Goal: Navigation & Orientation: Find specific page/section

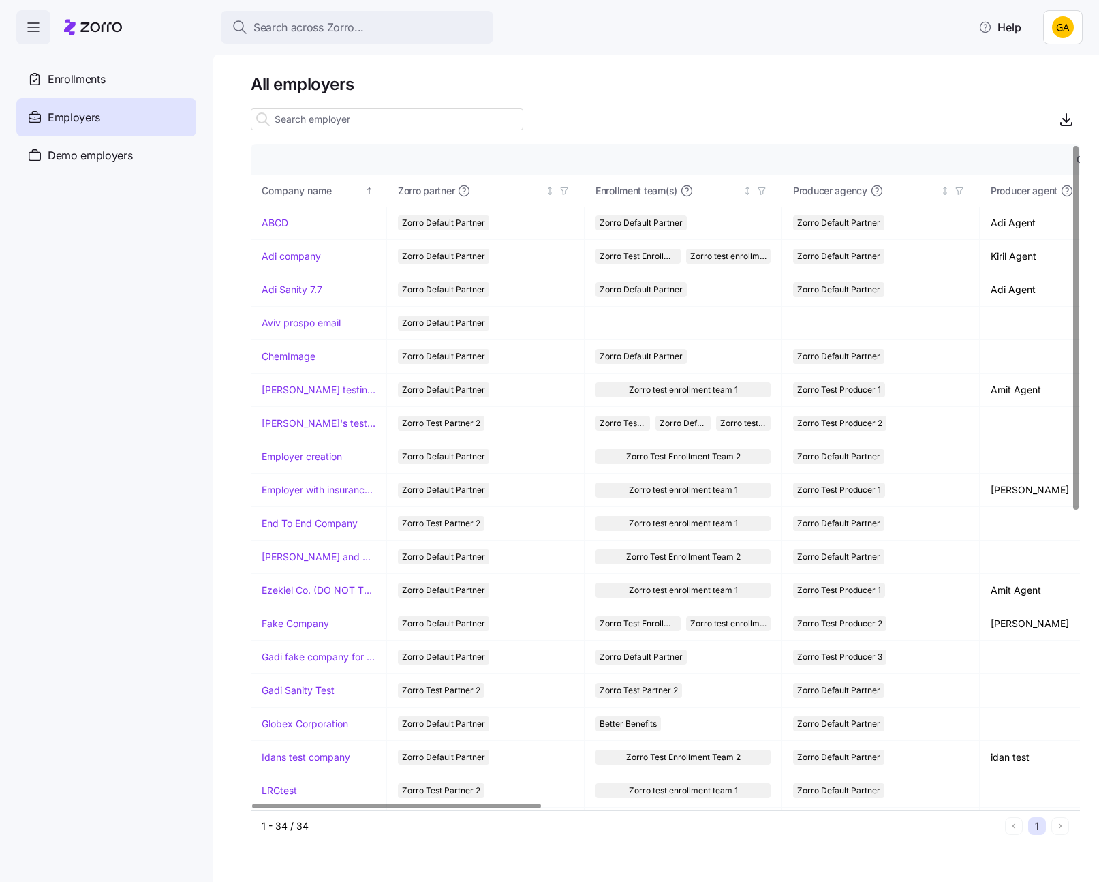
click at [1059, 24] on html "Search across Zorro... Help Enrollments Employers Demo employers Prospects Demo…" at bounding box center [549, 436] width 1099 height 873
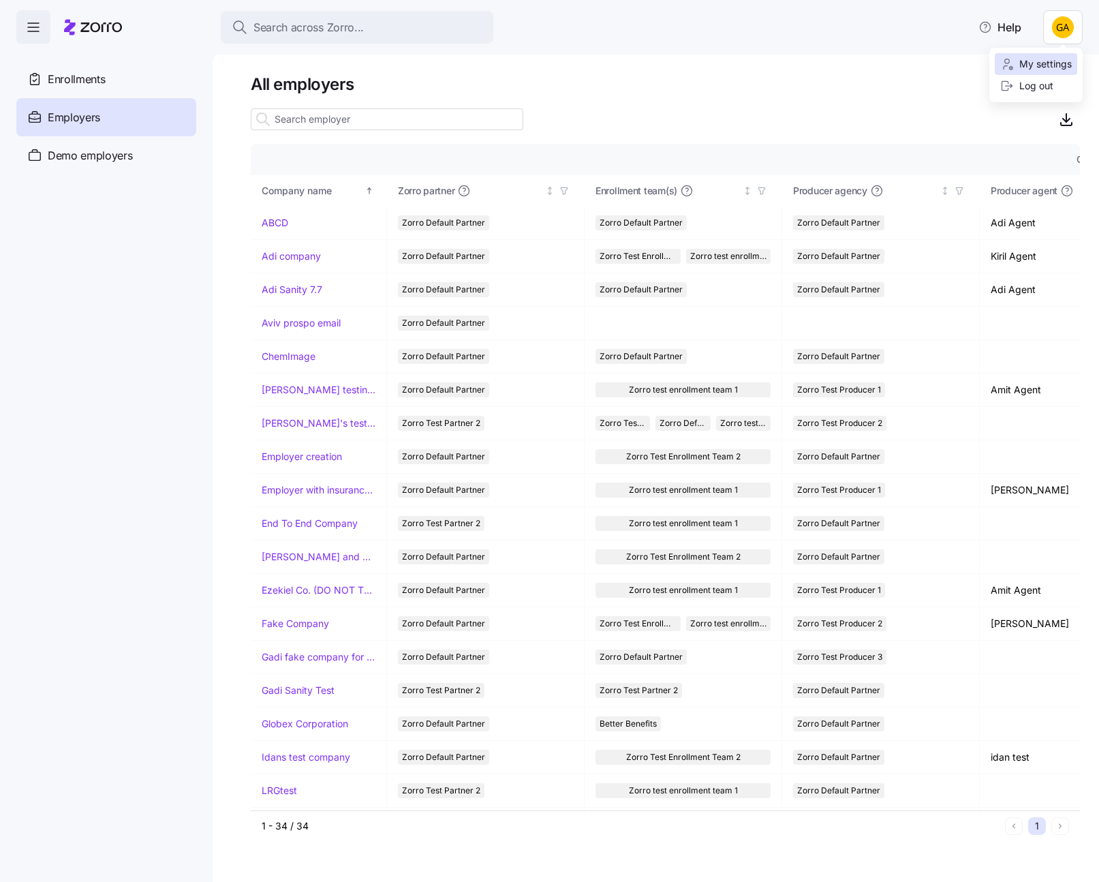
click at [1045, 57] on div "My settings" at bounding box center [1036, 64] width 72 height 15
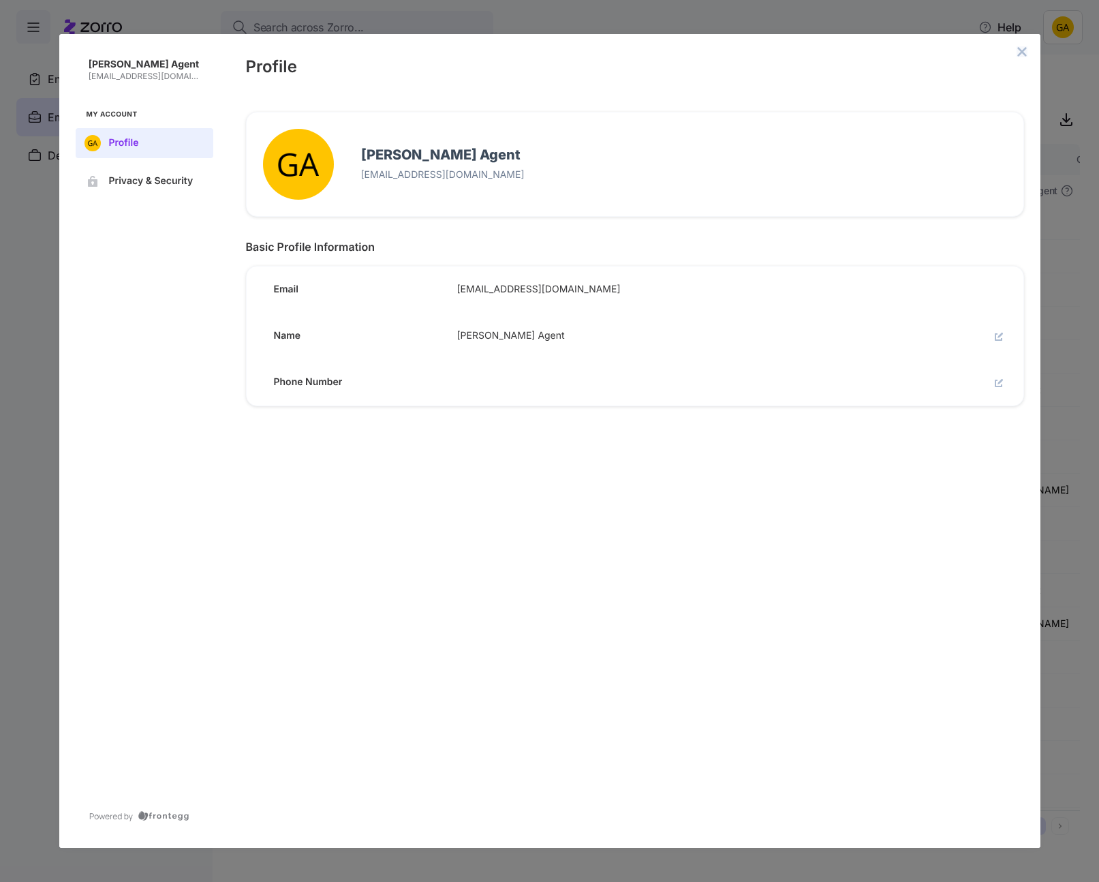
click at [1019, 53] on icon "close admin-box" at bounding box center [1021, 51] width 9 height 9
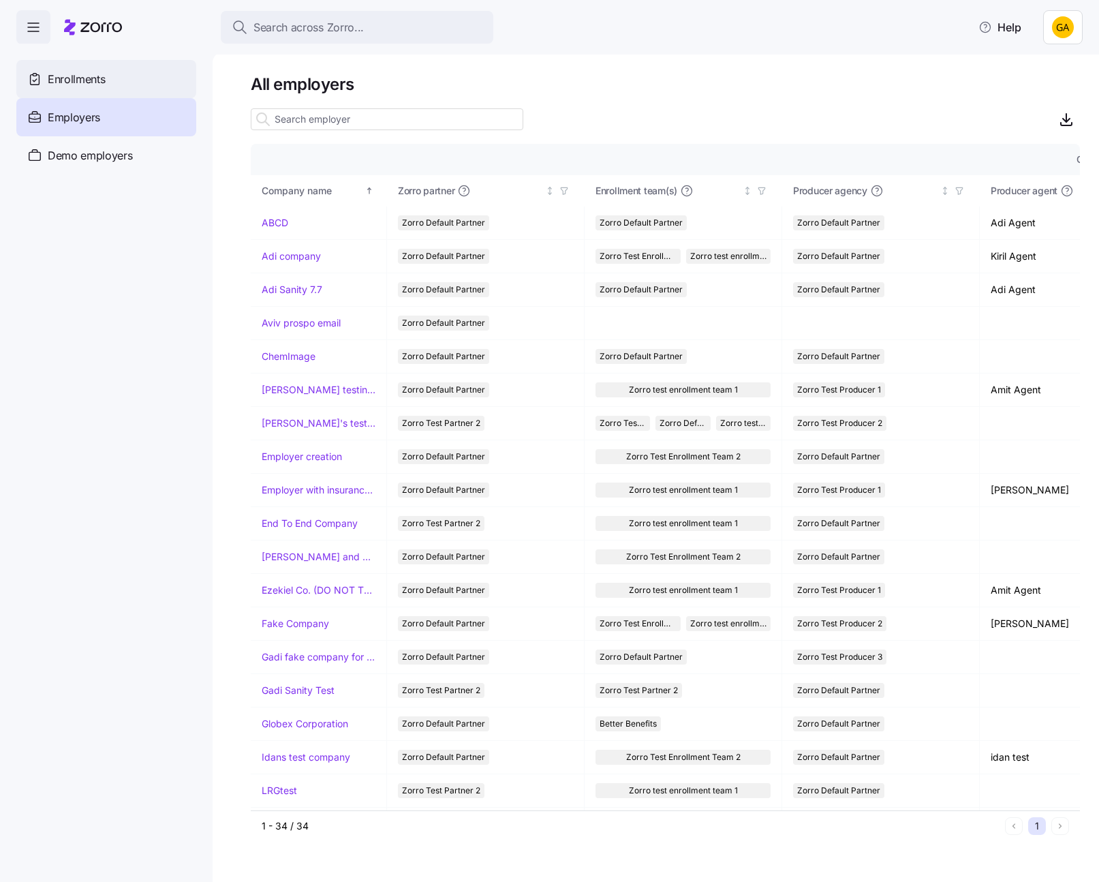
click at [108, 71] on div "Enrollments" at bounding box center [106, 79] width 180 height 38
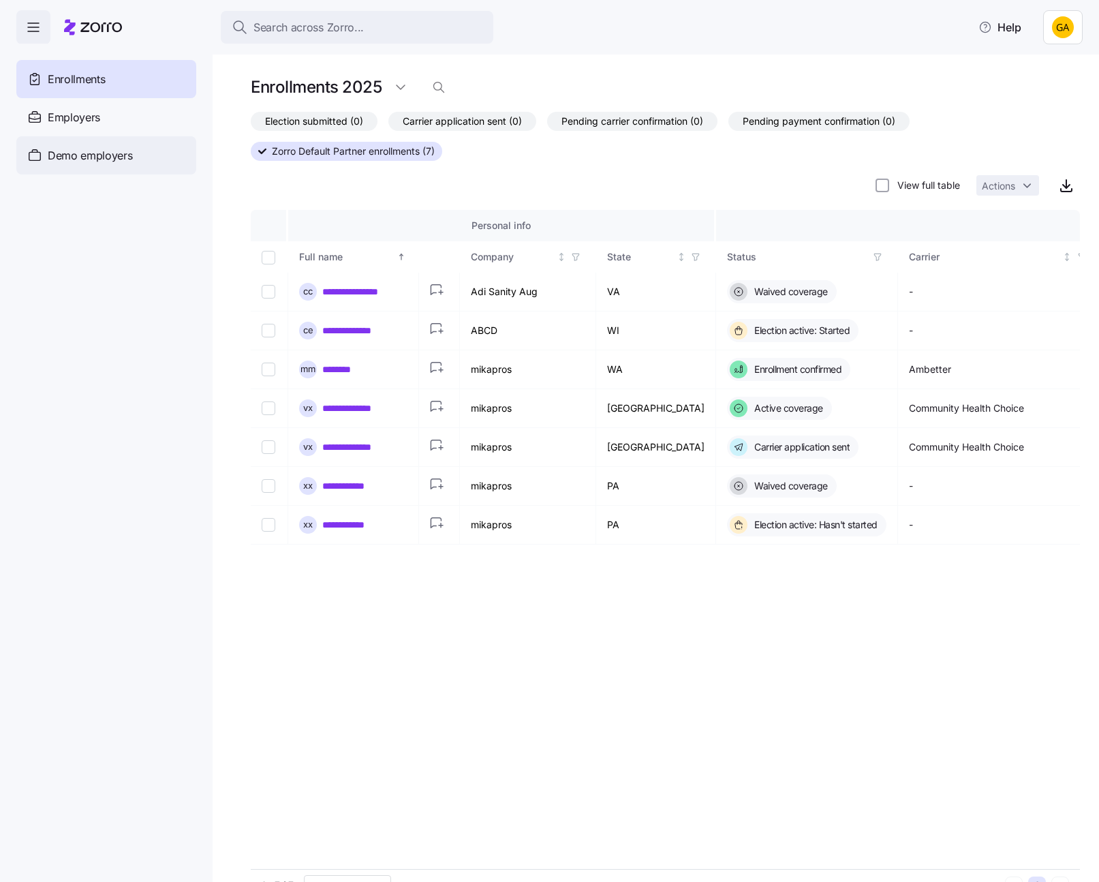
click at [80, 149] on span "Demo employers" at bounding box center [90, 155] width 85 height 17
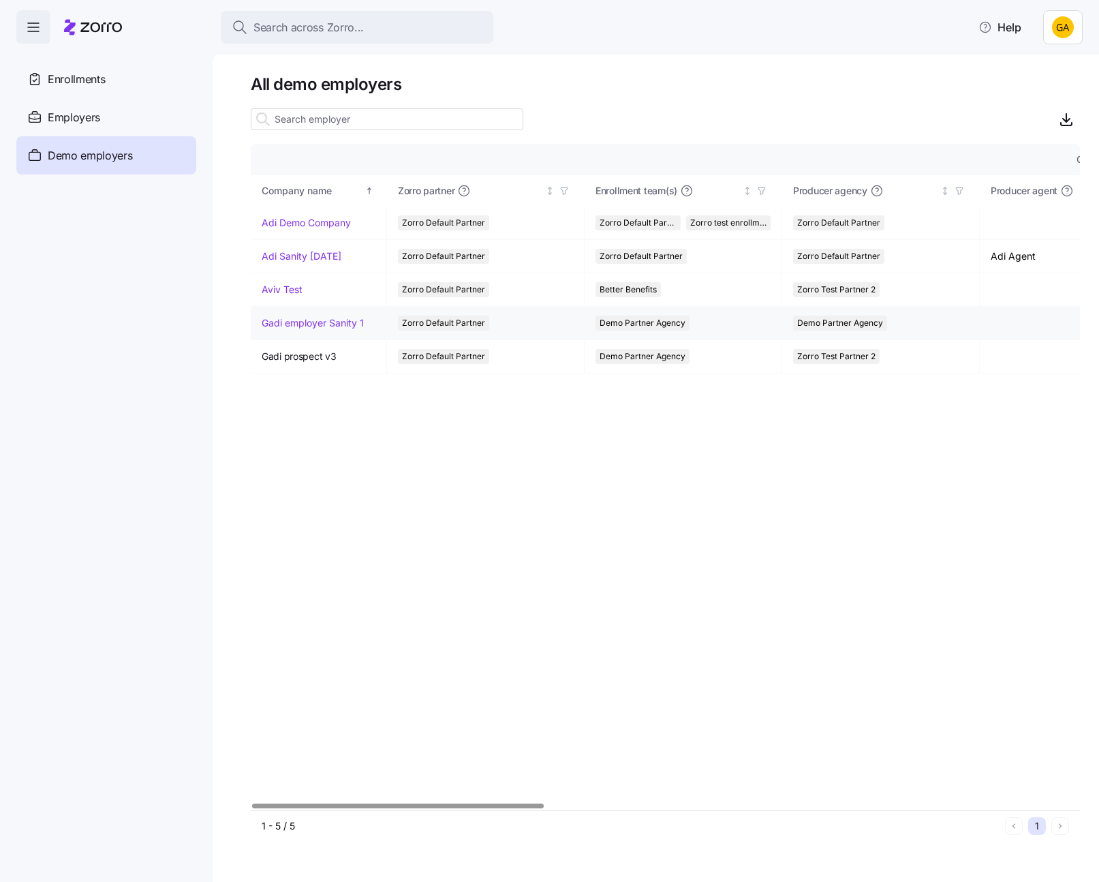
click at [298, 318] on link "Gadi employer Sanity 1" at bounding box center [313, 323] width 102 height 14
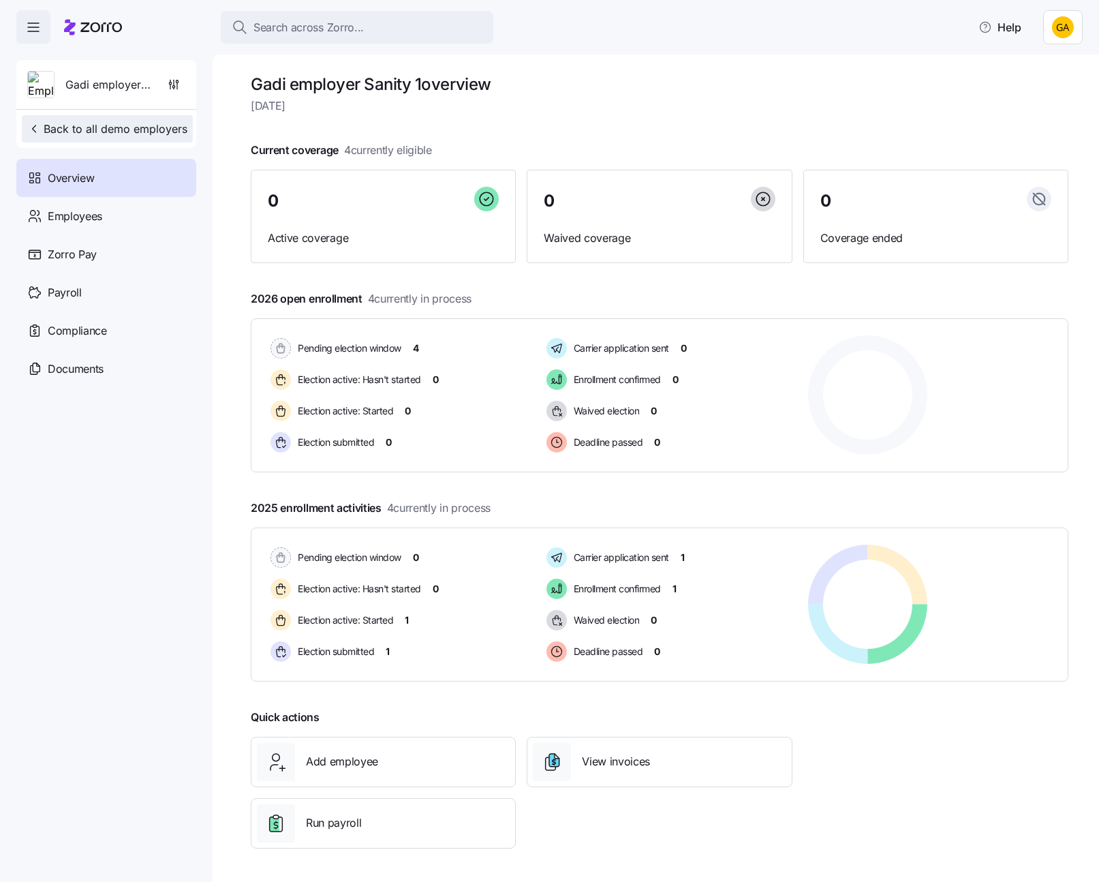
click at [71, 136] on span "Back to all demo employers" at bounding box center [107, 129] width 160 height 16
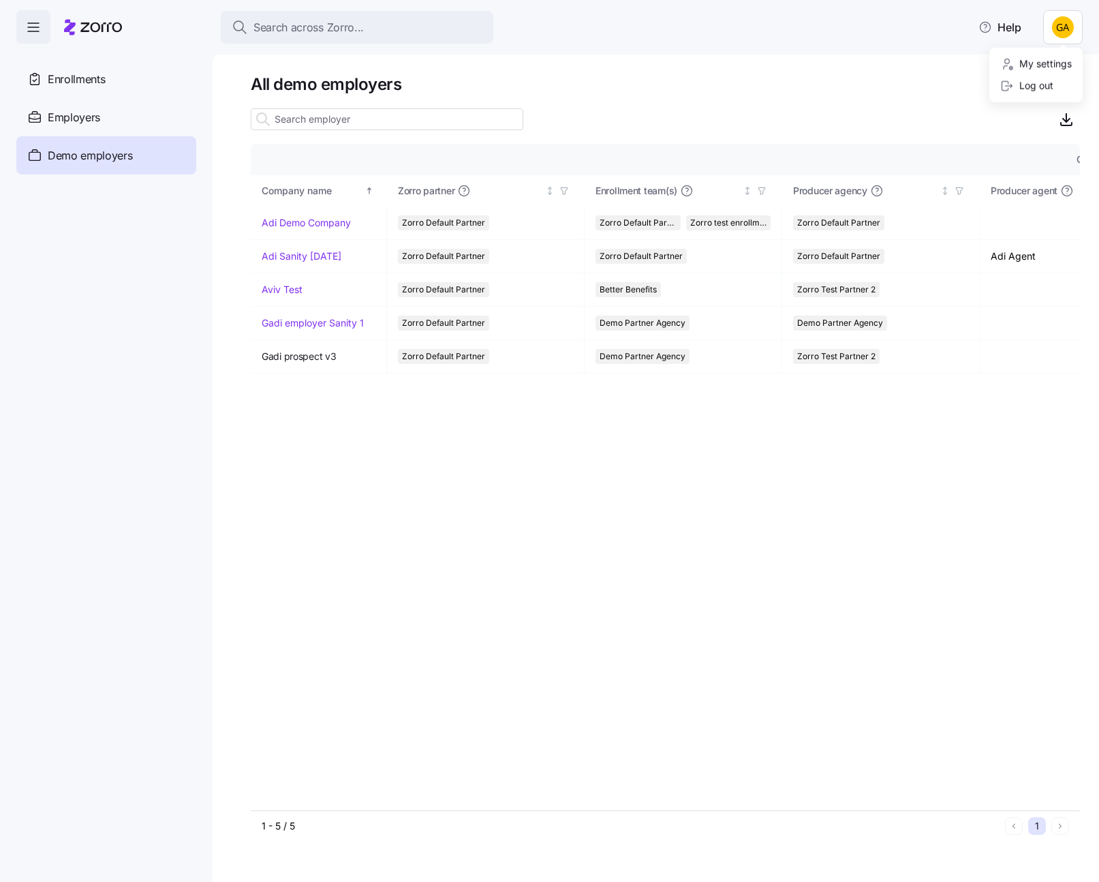
click at [1067, 33] on html "Search across Zorro... Help Enrollments Employers Demo employers Prospects Demo…" at bounding box center [549, 436] width 1099 height 873
click at [1041, 84] on div "Log out" at bounding box center [1026, 85] width 53 height 15
